Goal: Transaction & Acquisition: Book appointment/travel/reservation

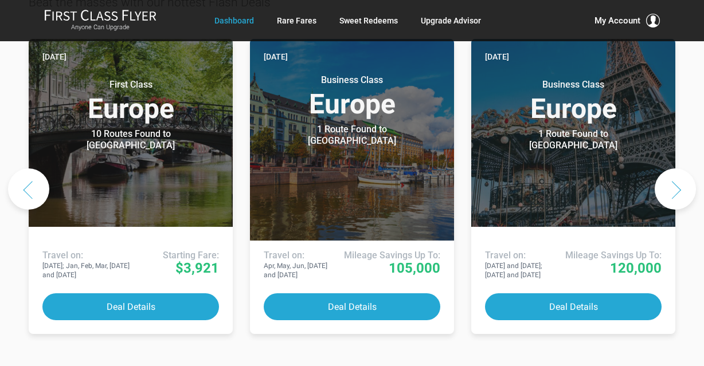
scroll to position [635, 0]
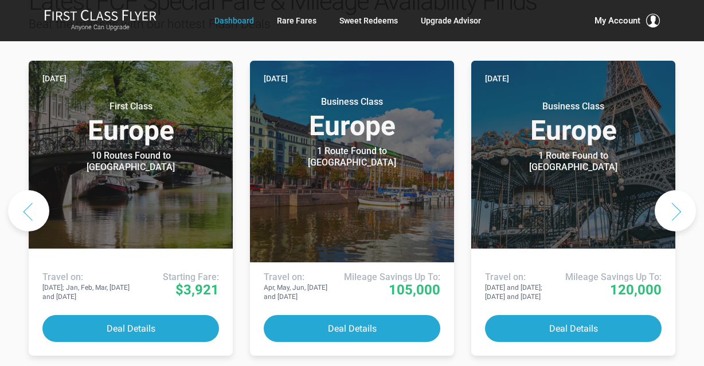
click at [678, 190] on button "Next slide" at bounding box center [675, 210] width 41 height 41
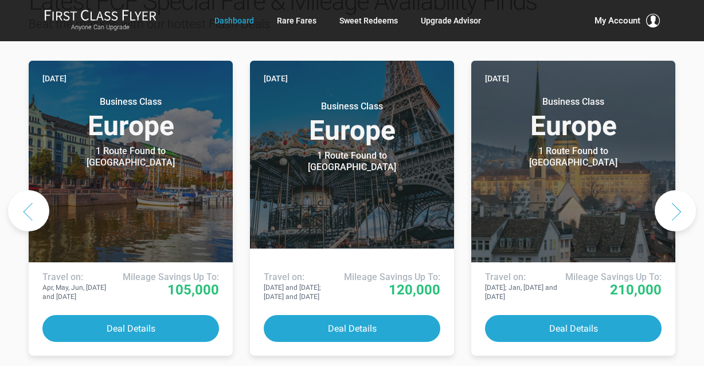
click at [678, 190] on button "Next slide" at bounding box center [675, 210] width 41 height 41
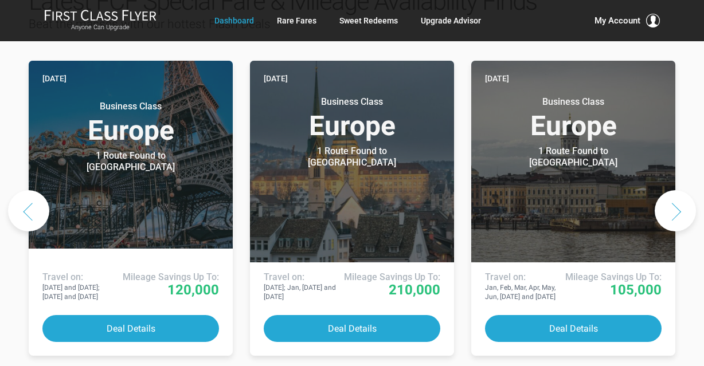
click at [678, 190] on button "Next slide" at bounding box center [675, 210] width 41 height 41
click at [677, 190] on button "Next slide" at bounding box center [675, 210] width 41 height 41
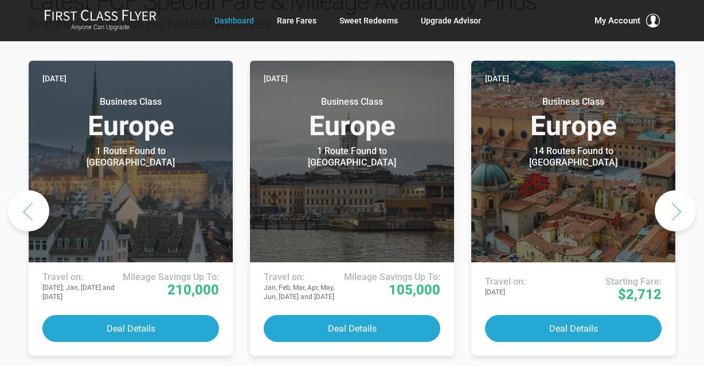
click at [672, 190] on button "Next slide" at bounding box center [675, 210] width 41 height 41
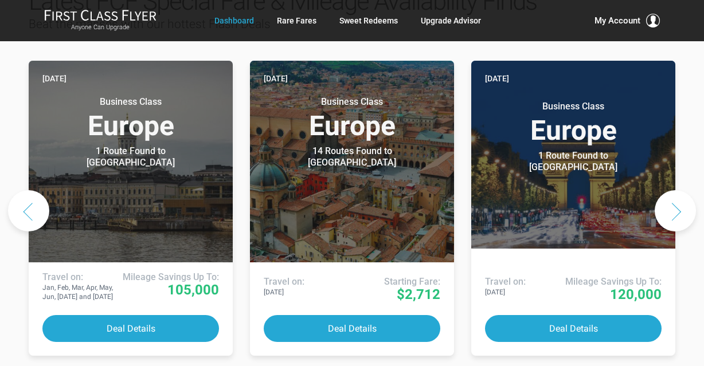
click at [669, 190] on button "Next slide" at bounding box center [675, 210] width 41 height 41
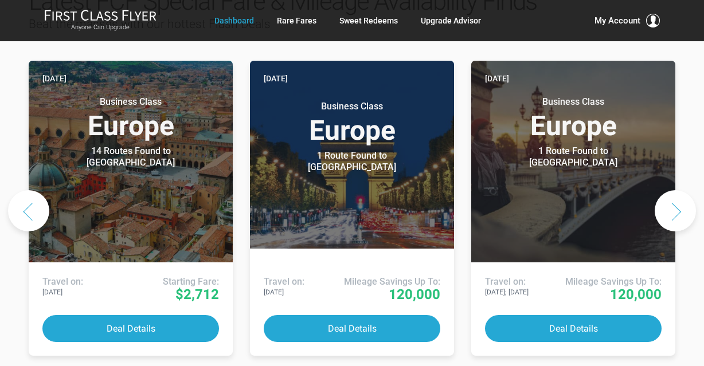
click at [669, 190] on button "Next slide" at bounding box center [675, 210] width 41 height 41
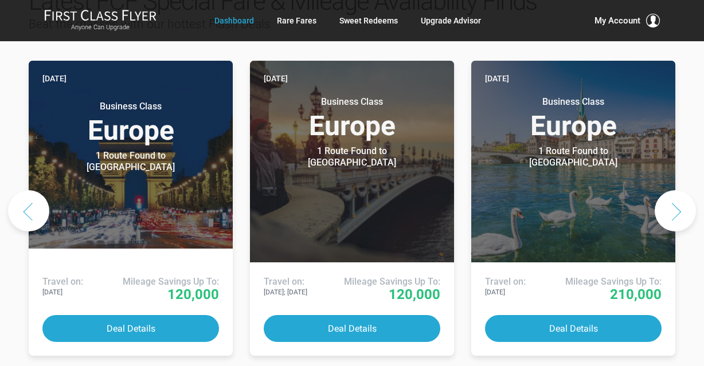
click at [668, 190] on button "Next slide" at bounding box center [675, 210] width 41 height 41
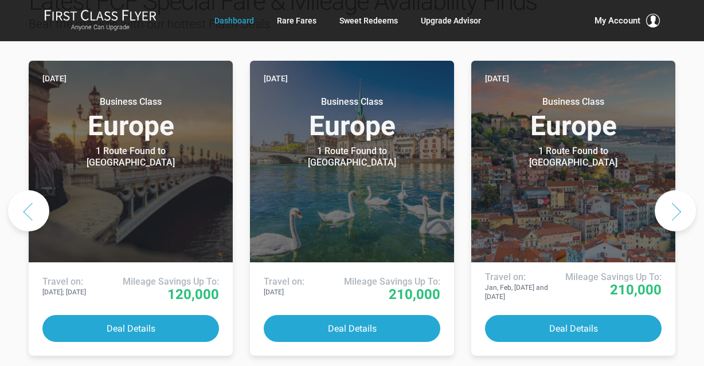
click at [667, 190] on button "Next slide" at bounding box center [675, 210] width 41 height 41
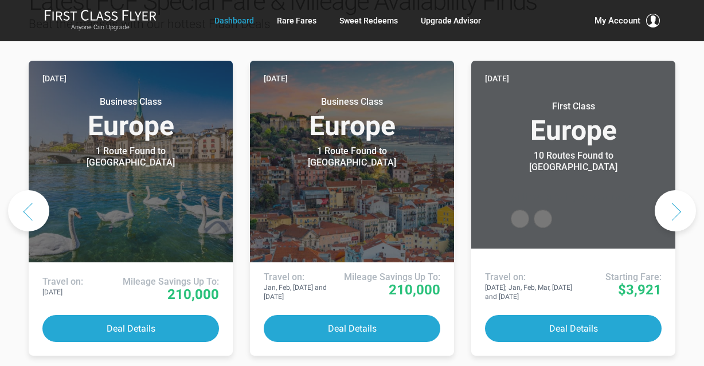
click at [667, 190] on button "Next slide" at bounding box center [675, 210] width 41 height 41
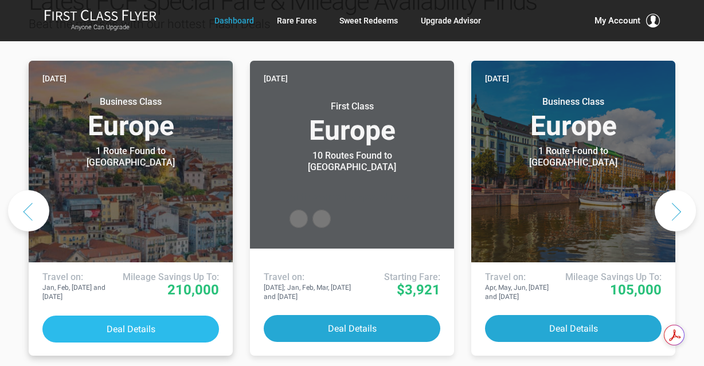
click at [171, 316] on button "Deal Details" at bounding box center [130, 329] width 177 height 27
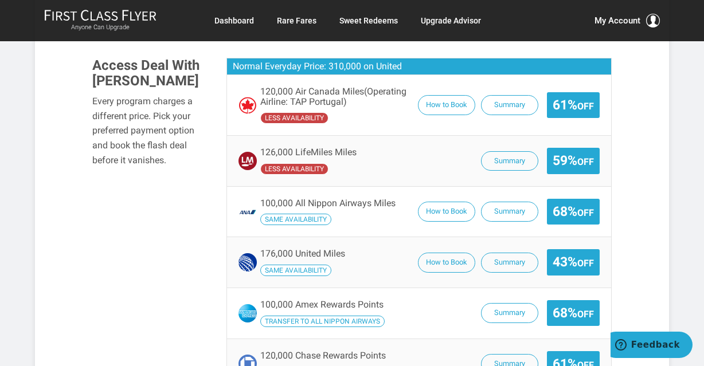
scroll to position [769, 0]
